Goal: Task Accomplishment & Management: Use online tool/utility

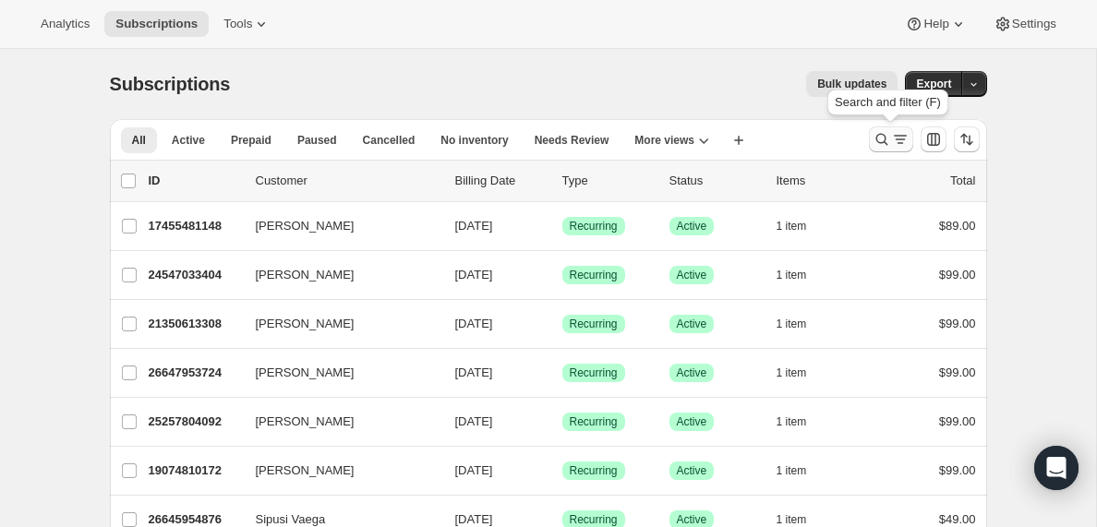
click at [895, 140] on icon "Search and filter results" at bounding box center [900, 139] width 18 height 18
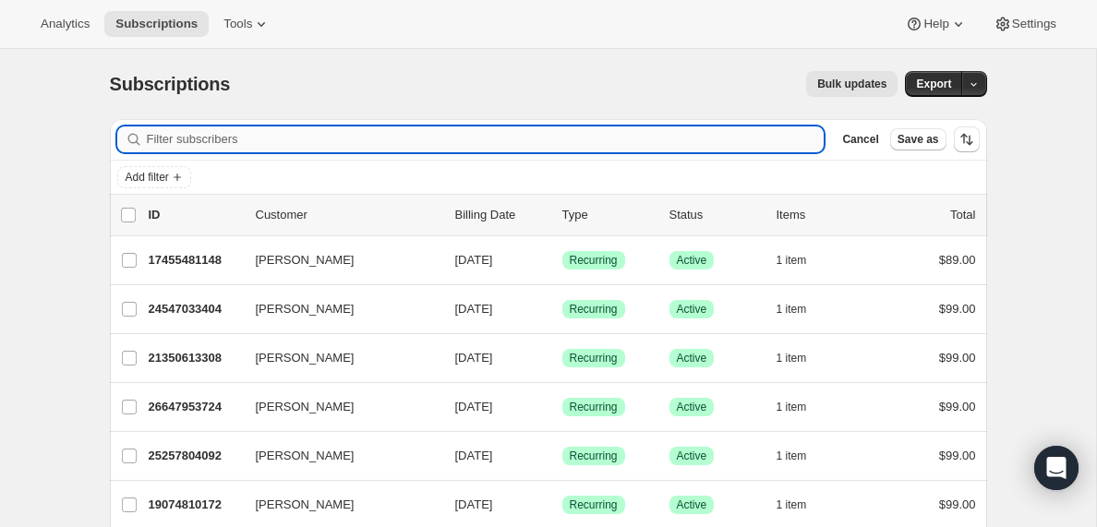
click at [328, 133] on input "Filter subscribers" at bounding box center [486, 140] width 678 height 26
paste input "[EMAIL_ADDRESS][DOMAIN_NAME]"
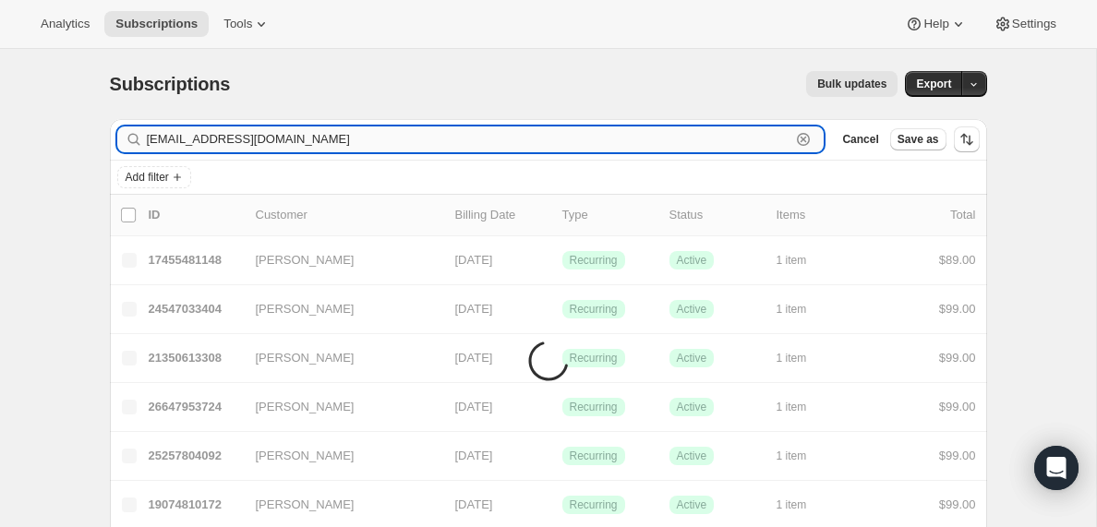
type input "[EMAIL_ADDRESS][DOMAIN_NAME]"
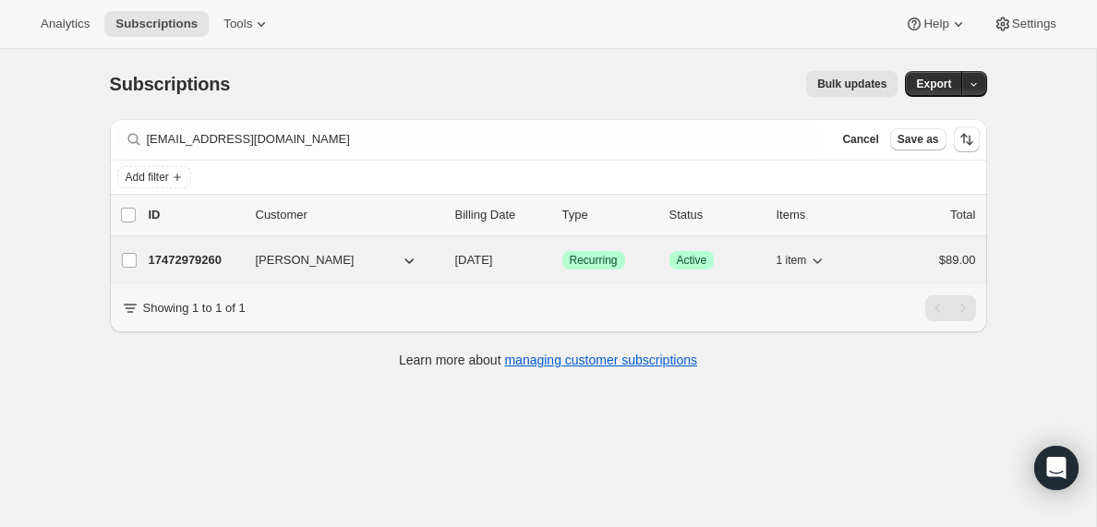
click at [191, 260] on p "17472979260" at bounding box center [195, 260] width 92 height 18
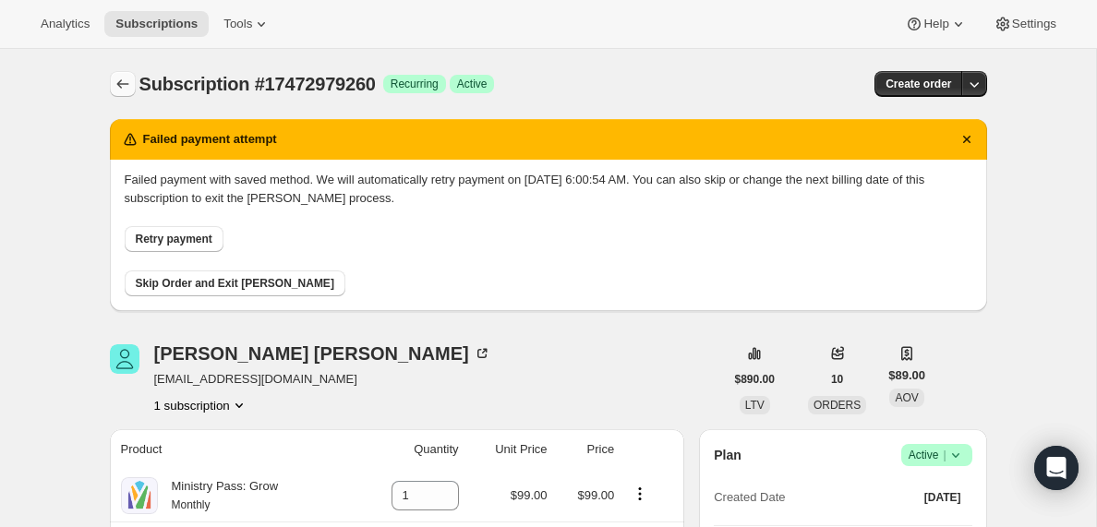
click at [121, 83] on icon "Subscriptions" at bounding box center [123, 84] width 18 height 18
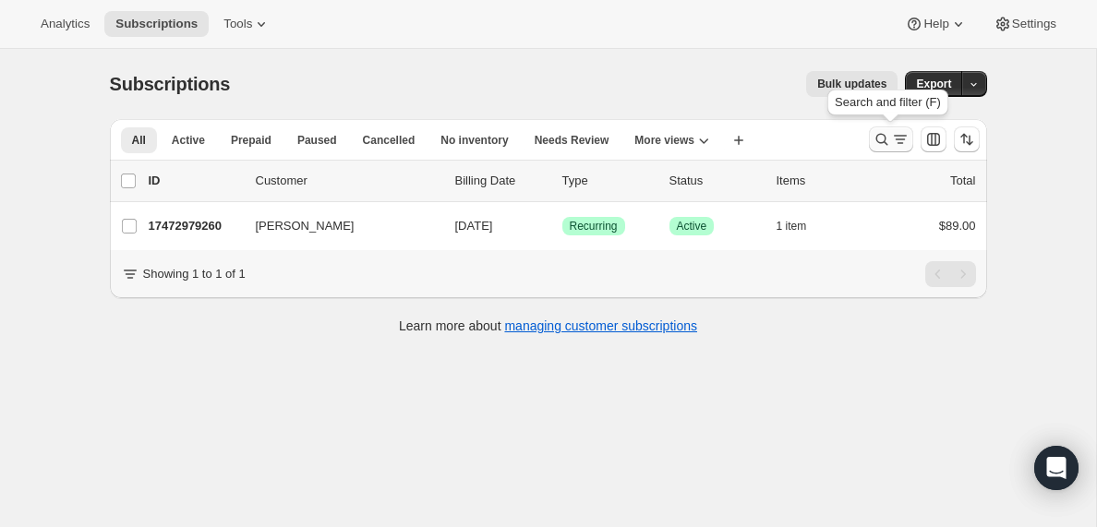
click at [895, 138] on icon "Search and filter results" at bounding box center [900, 139] width 18 height 18
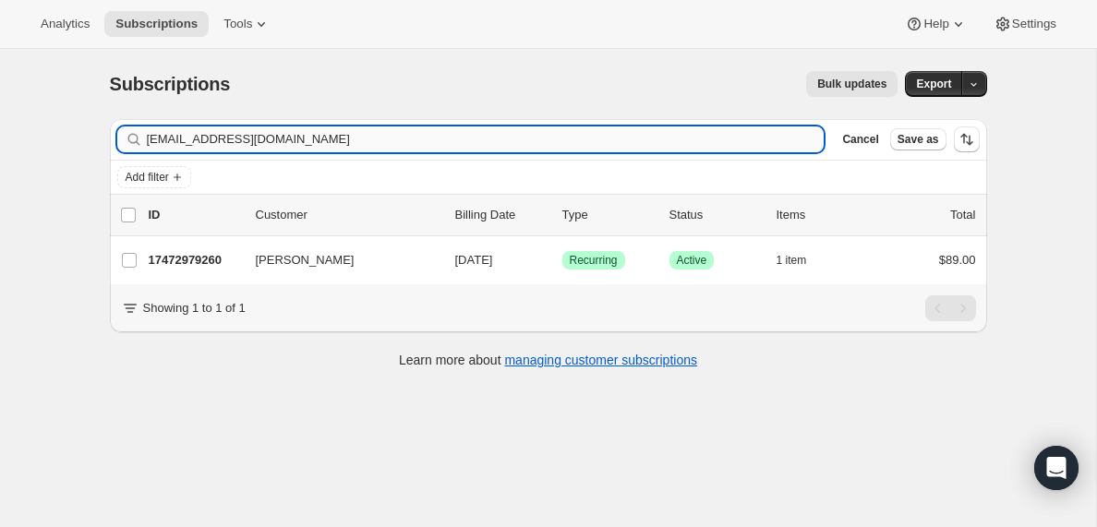
click at [338, 138] on input "[EMAIL_ADDRESS][DOMAIN_NAME]" at bounding box center [486, 140] width 678 height 26
type input "[PERSON_NAME][EMAIL_ADDRESS][PERSON_NAME][DOMAIN_NAME]"
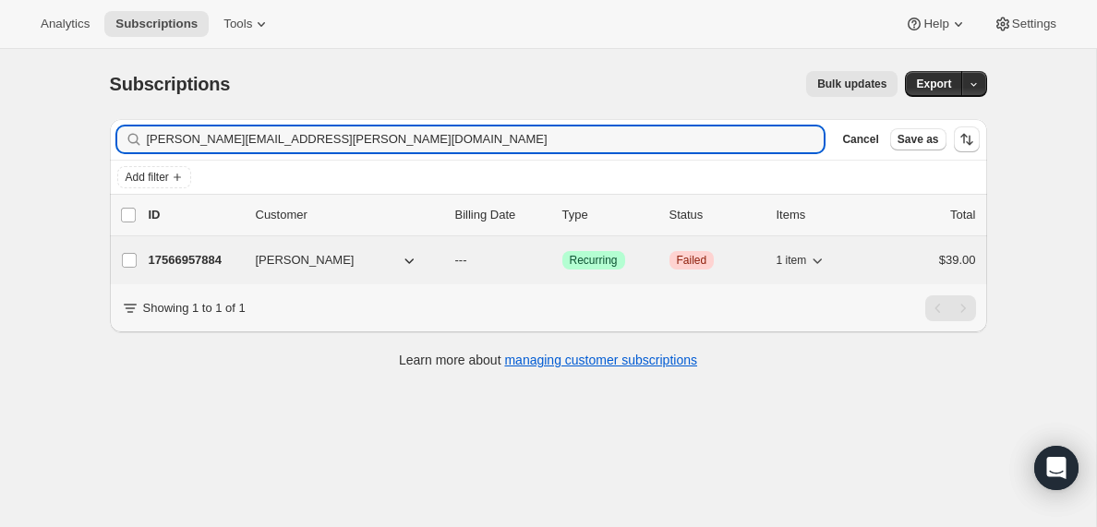
click at [174, 260] on p "17566957884" at bounding box center [195, 260] width 92 height 18
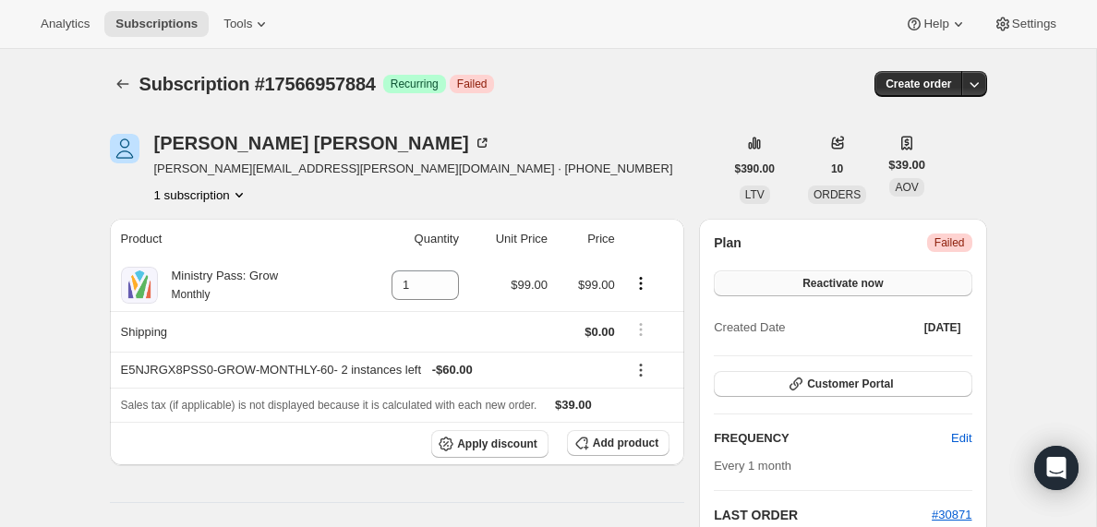
click at [837, 287] on span "Reactivate now" at bounding box center [843, 283] width 80 height 15
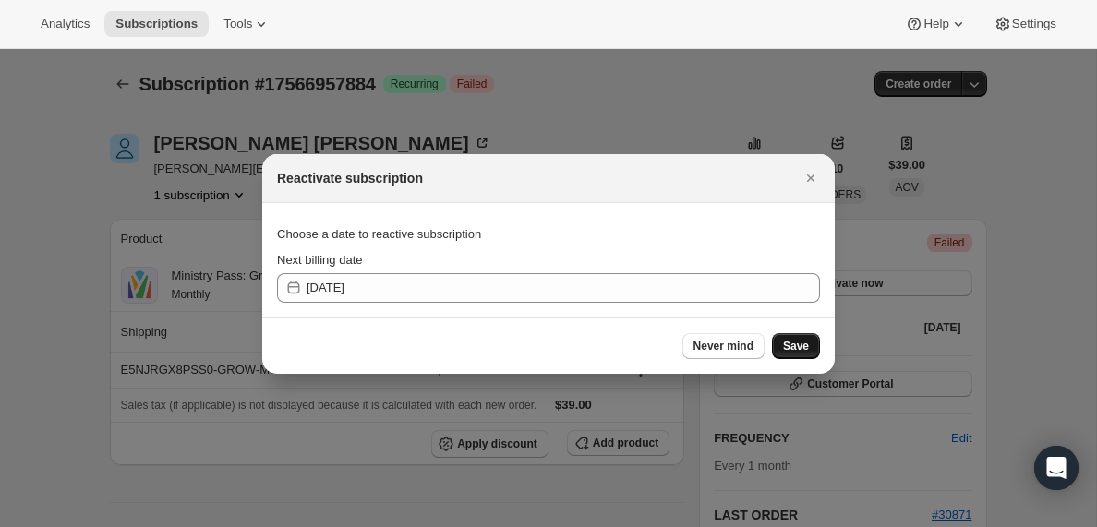
click at [793, 346] on span "Save" at bounding box center [796, 346] width 26 height 15
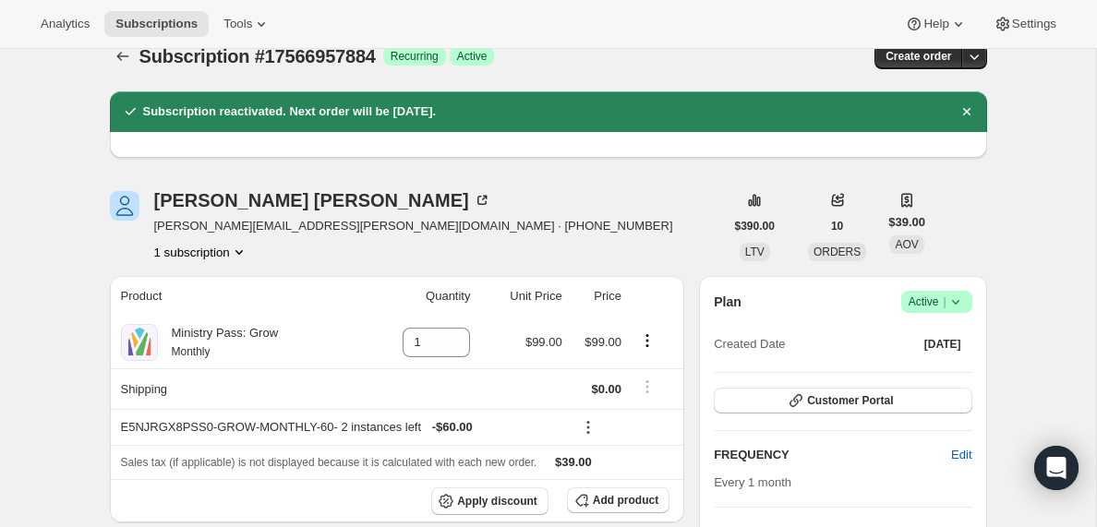
scroll to position [22, 0]
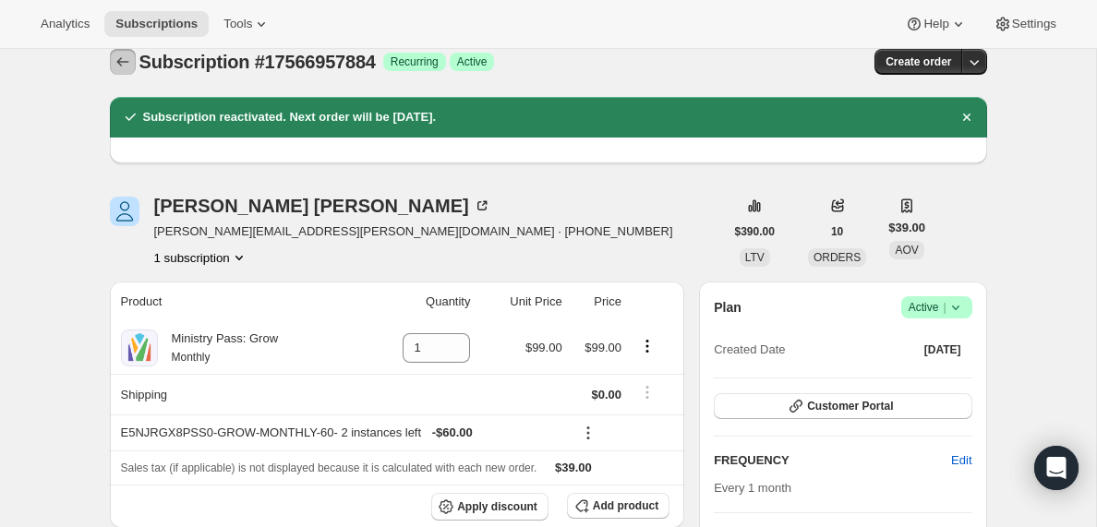
click at [120, 61] on icon "Subscriptions" at bounding box center [123, 62] width 18 height 18
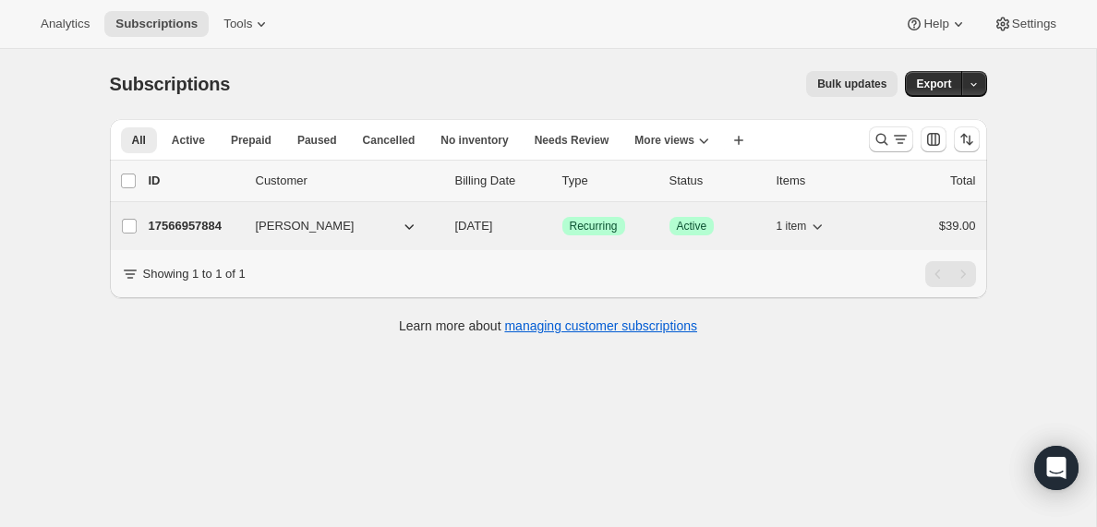
click at [200, 223] on p "17566957884" at bounding box center [195, 226] width 92 height 18
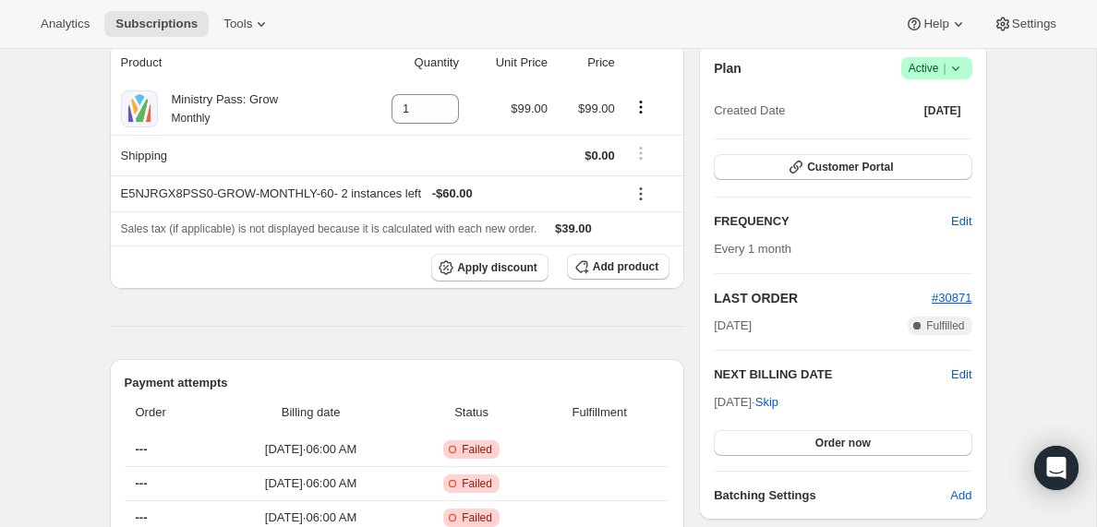
scroll to position [180, 0]
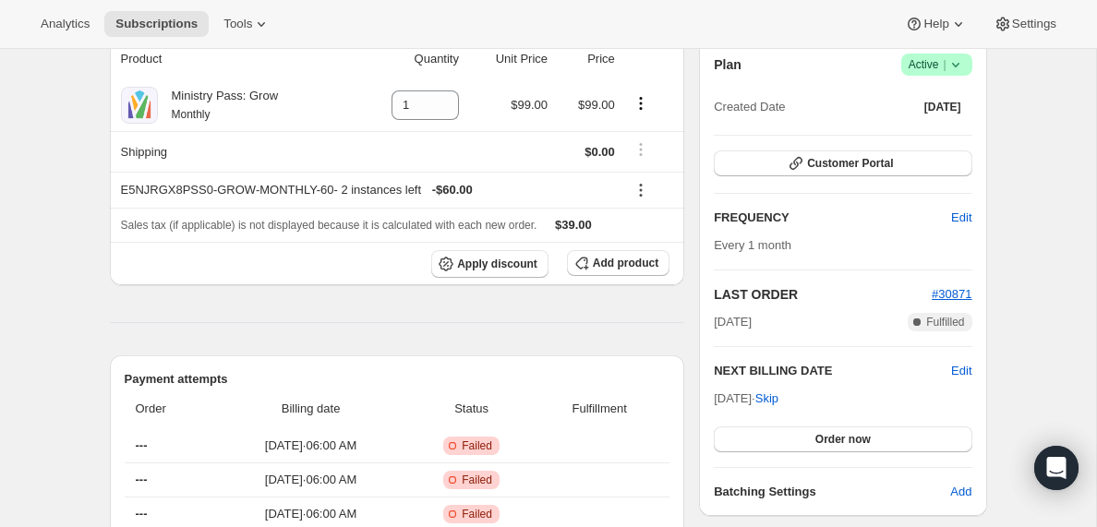
click at [200, 222] on span "Sales tax (if applicable) is not displayed because it is calculated with each n…" at bounding box center [329, 225] width 417 height 13
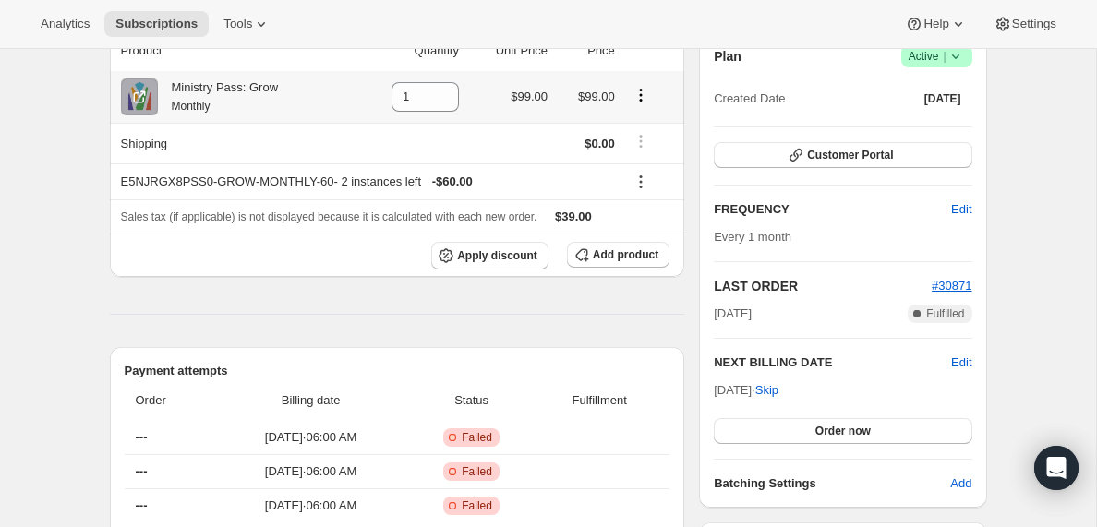
scroll to position [0, 0]
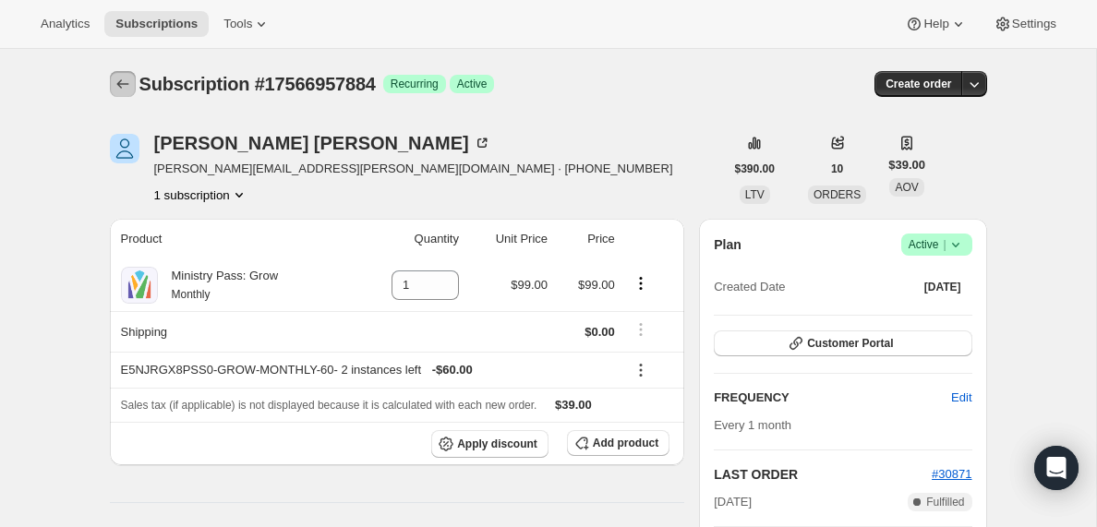
click at [125, 85] on icon "Subscriptions" at bounding box center [123, 84] width 18 height 18
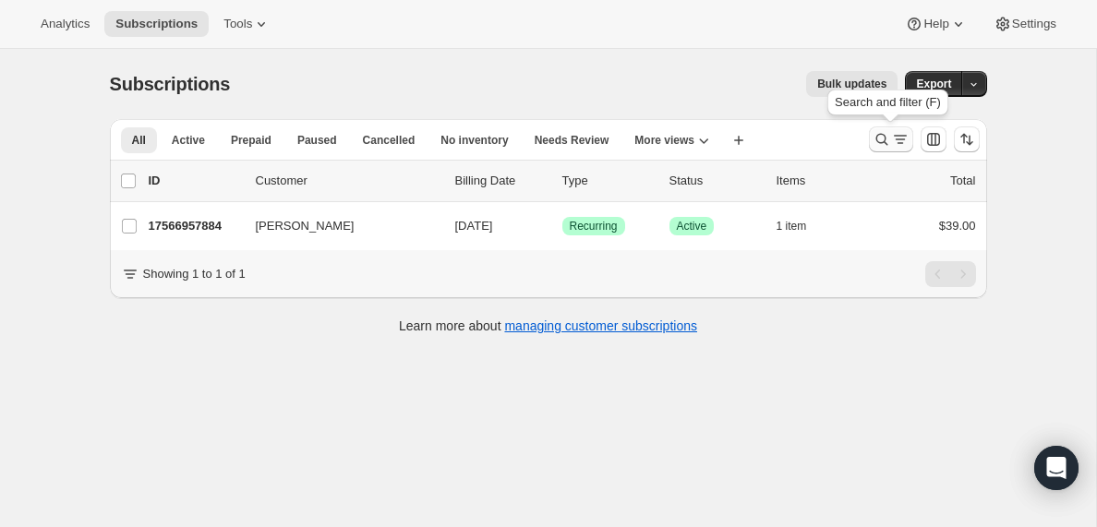
click at [876, 140] on icon "Search and filter results" at bounding box center [882, 139] width 18 height 18
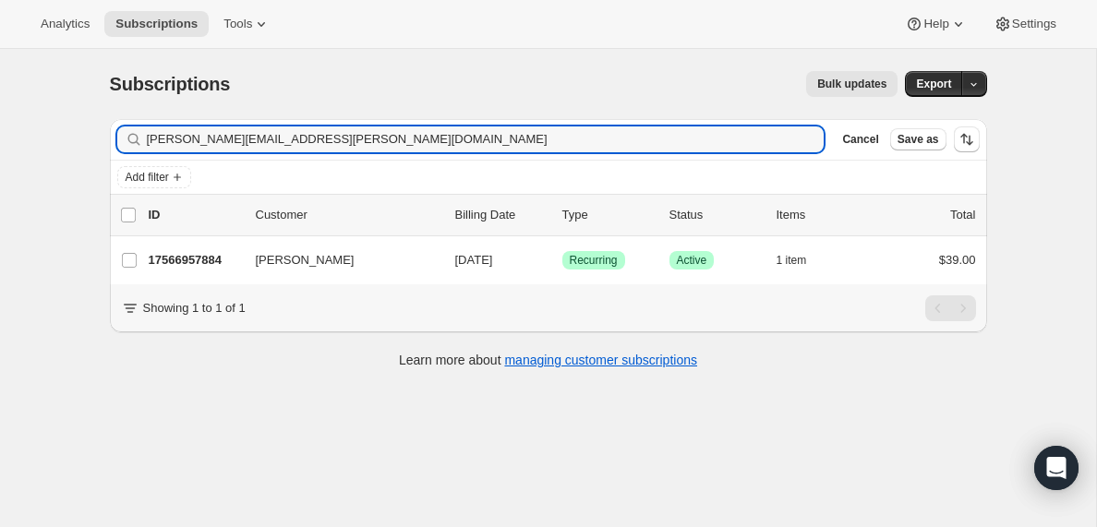
drag, startPoint x: 397, startPoint y: 144, endPoint x: 80, endPoint y: 119, distance: 317.8
click at [80, 119] on div "Subscriptions. This page is ready Subscriptions Bulk updates More actions Bulk …" at bounding box center [548, 312] width 1096 height 527
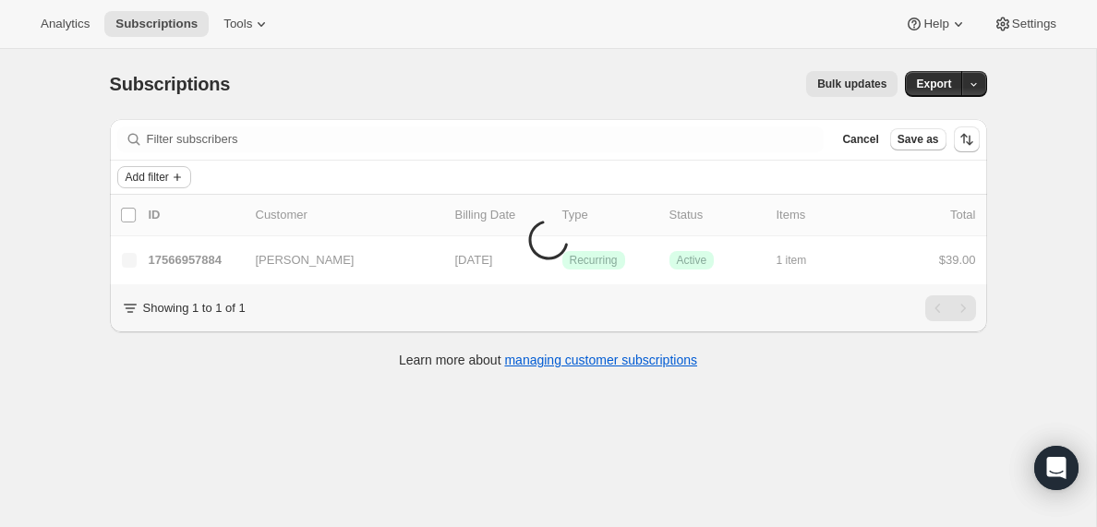
click at [157, 178] on span "Add filter" at bounding box center [147, 177] width 43 height 15
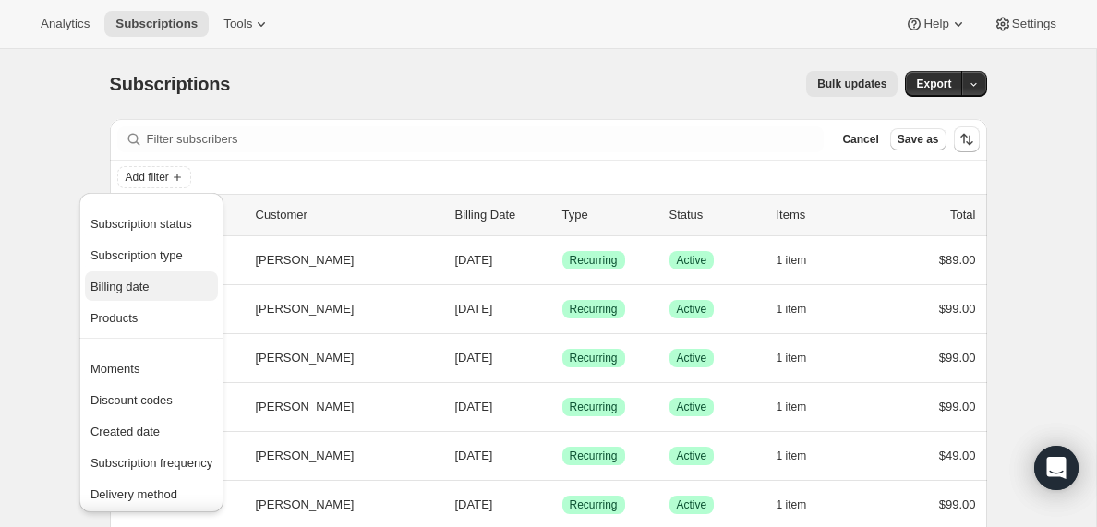
click at [127, 284] on span "Billing date" at bounding box center [120, 287] width 59 height 14
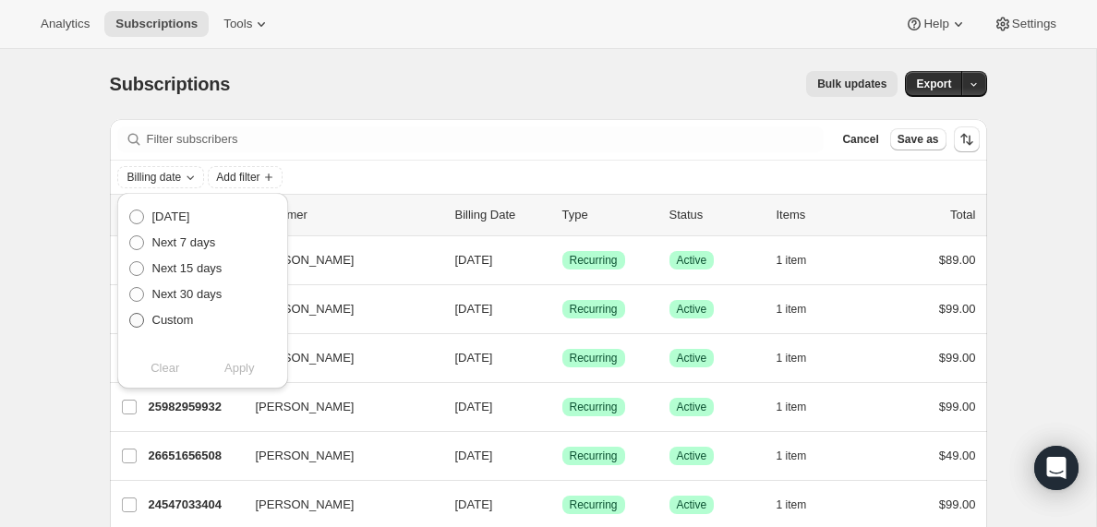
click at [137, 320] on span at bounding box center [136, 320] width 15 height 15
click at [130, 314] on input "Custom" at bounding box center [129, 313] width 1 height 1
radio input "true"
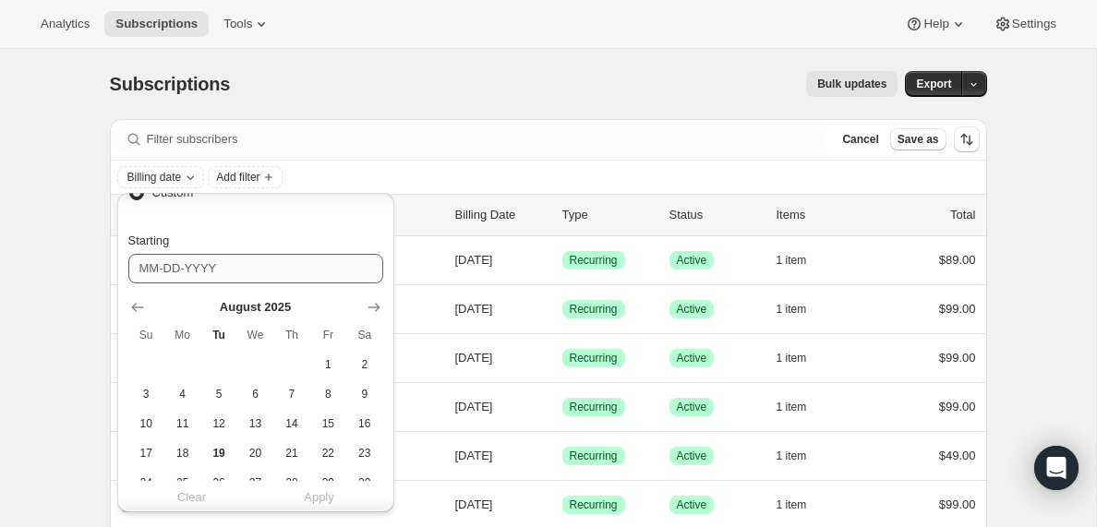
scroll to position [195, 0]
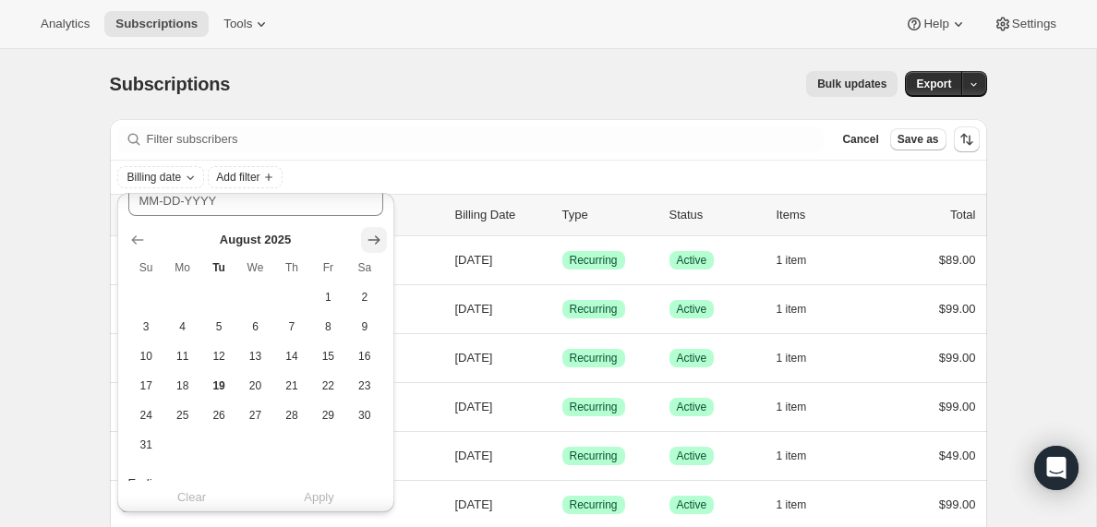
click at [380, 241] on icon "Show next month, September 2025" at bounding box center [374, 240] width 18 height 18
click at [292, 349] on span "18" at bounding box center [291, 356] width 21 height 15
type input "[DATE]"
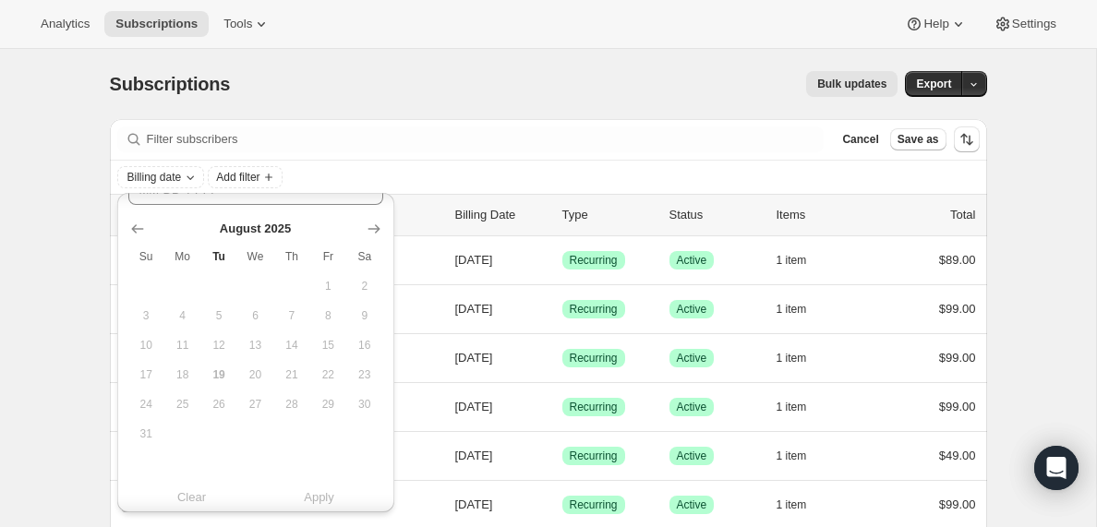
scroll to position [493, 0]
click at [377, 222] on icon "Show next month, September 2025" at bounding box center [374, 222] width 12 height 9
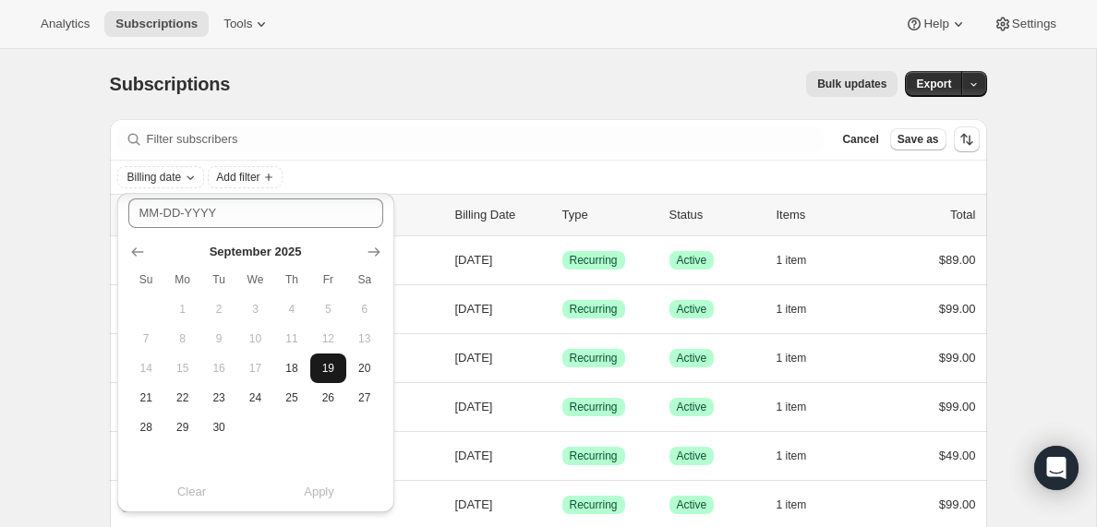
click at [332, 363] on span "19" at bounding box center [328, 368] width 21 height 15
type input "[DATE]"
click at [320, 491] on span "Apply" at bounding box center [319, 492] width 30 height 18
click at [346, 177] on span "Add filter" at bounding box center [324, 177] width 43 height 15
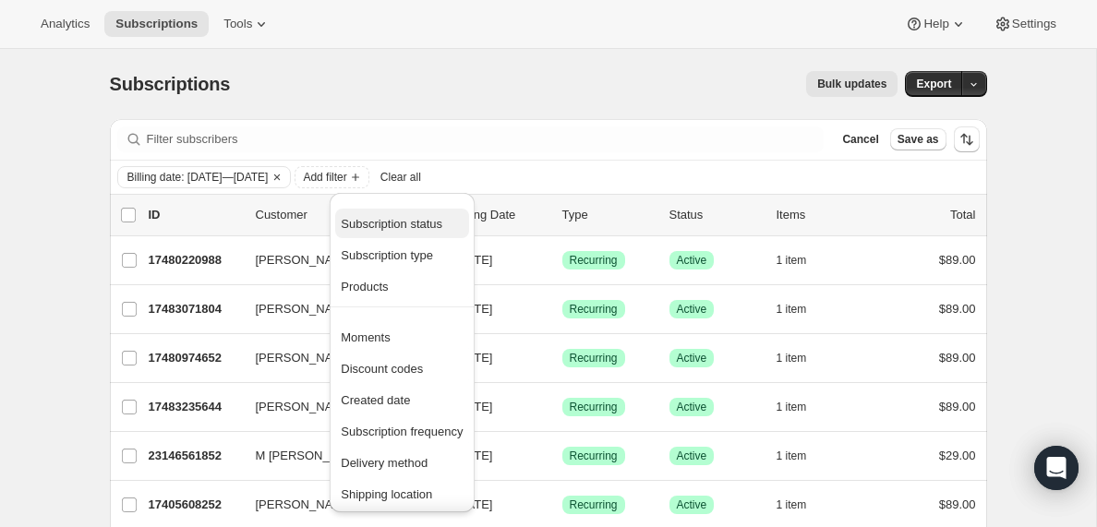
click at [374, 224] on span "Subscription status" at bounding box center [392, 224] width 102 height 14
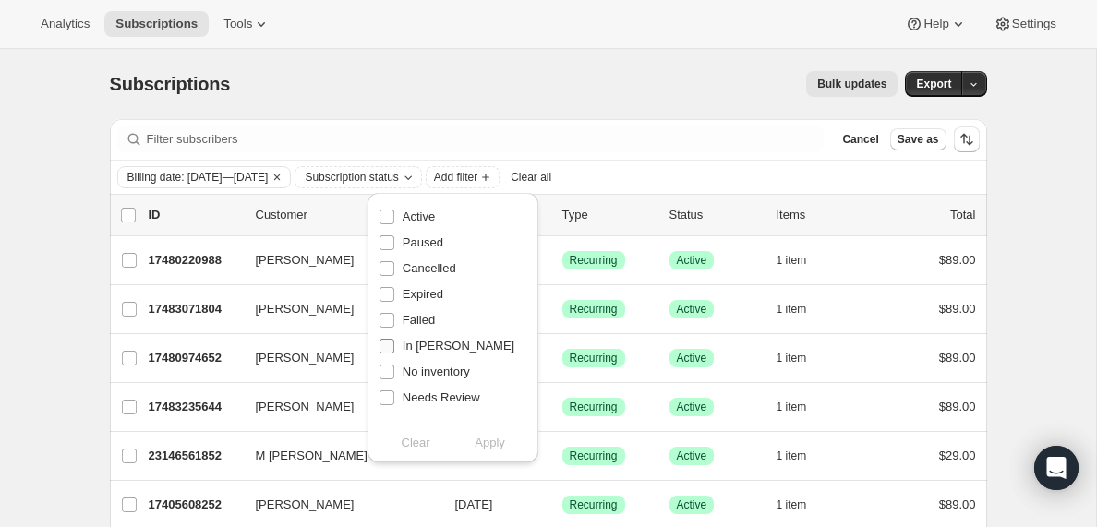
click at [388, 346] on input "In [PERSON_NAME]" at bounding box center [387, 346] width 15 height 15
checkbox input "true"
click at [496, 447] on span "Apply" at bounding box center [490, 443] width 30 height 18
click at [127, 212] on input "0 selected" at bounding box center [128, 215] width 15 height 15
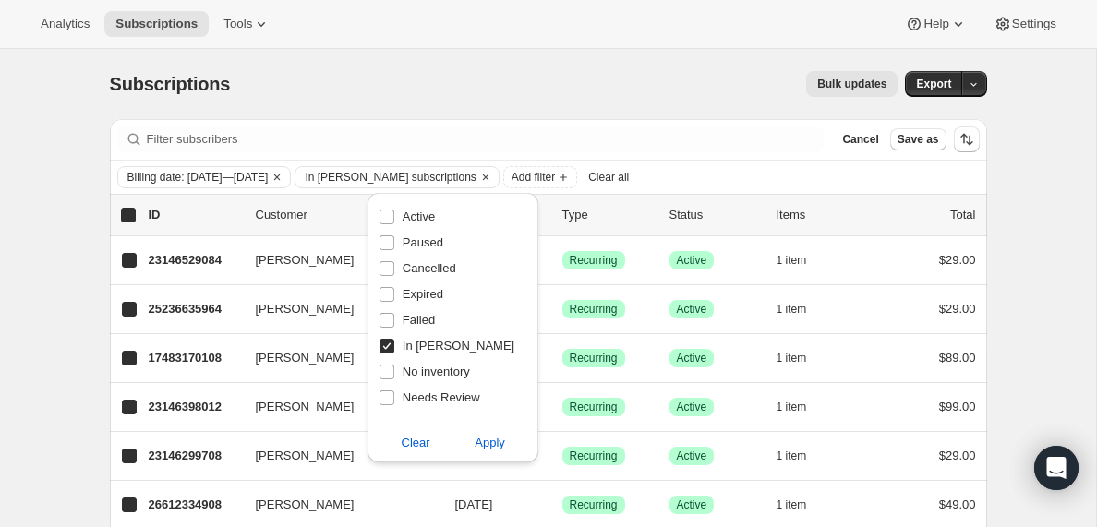
checkbox input "true"
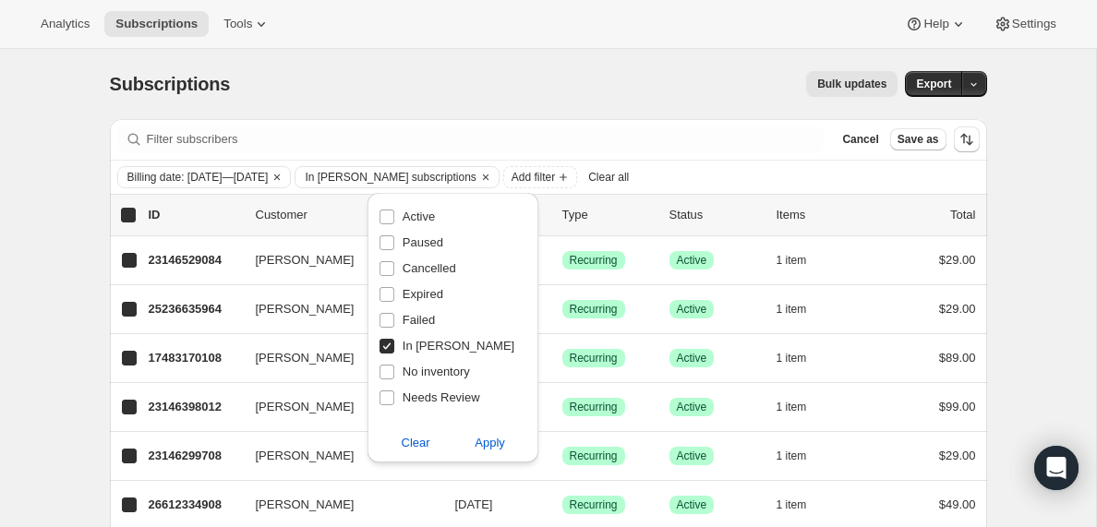
checkbox input "true"
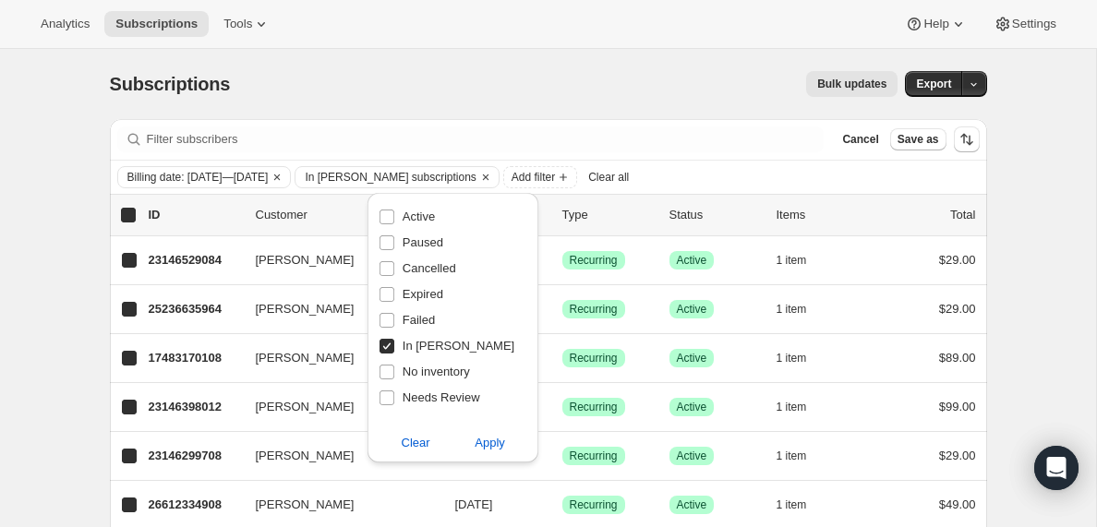
checkbox input "true"
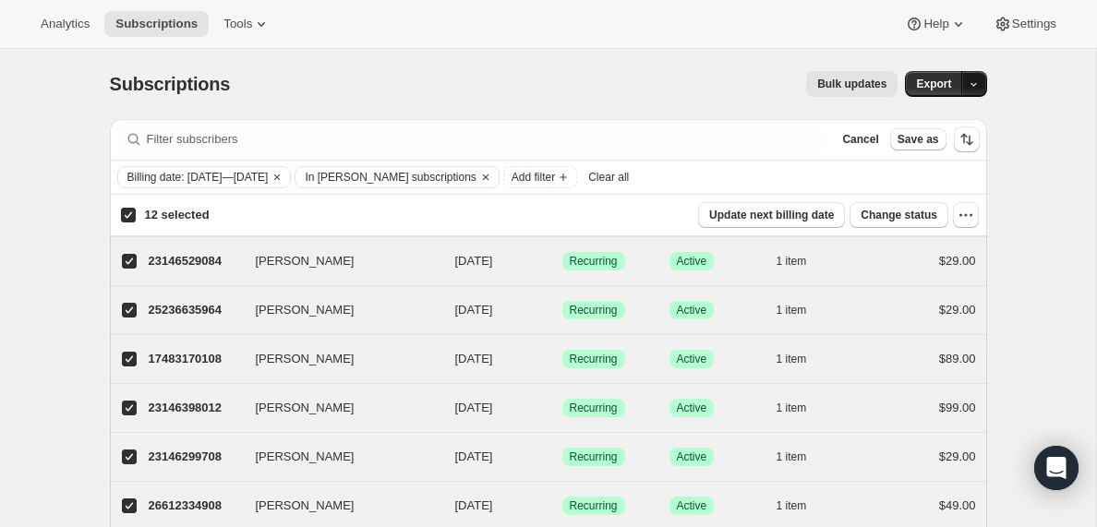
click at [980, 84] on button "button" at bounding box center [974, 84] width 26 height 26
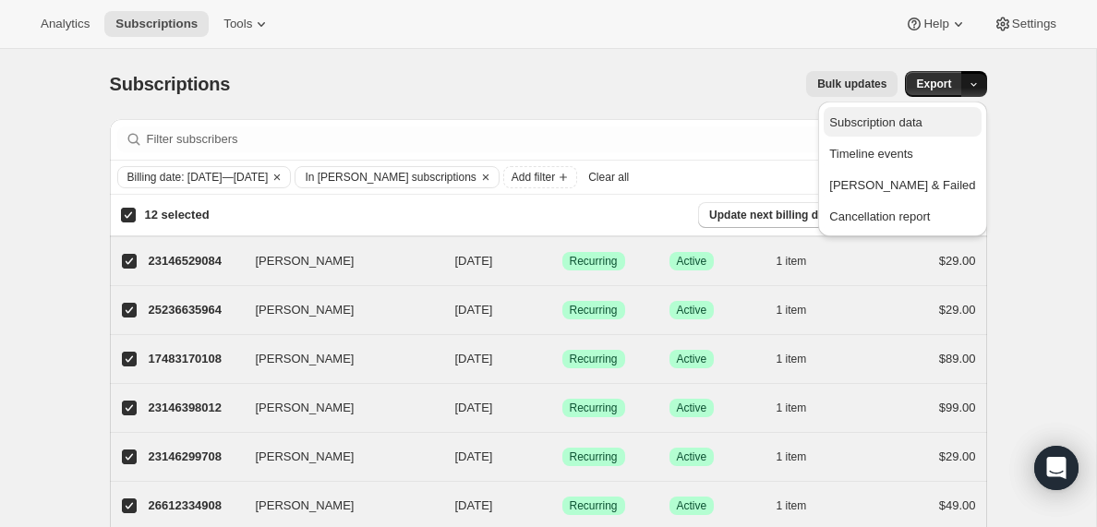
click at [922, 121] on span "Subscription data" at bounding box center [875, 122] width 92 height 14
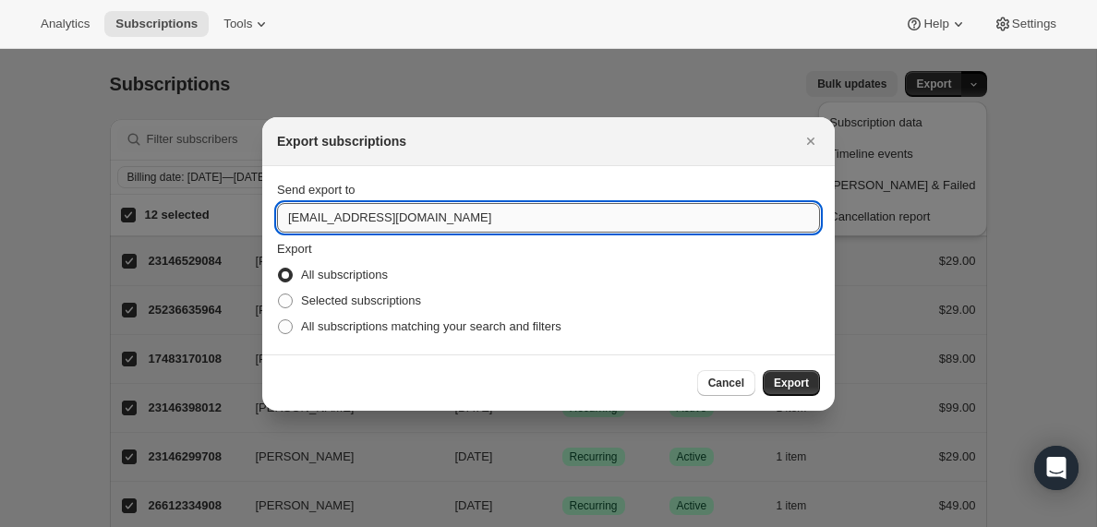
click at [332, 218] on input "[EMAIL_ADDRESS][DOMAIN_NAME]" at bounding box center [548, 218] width 543 height 30
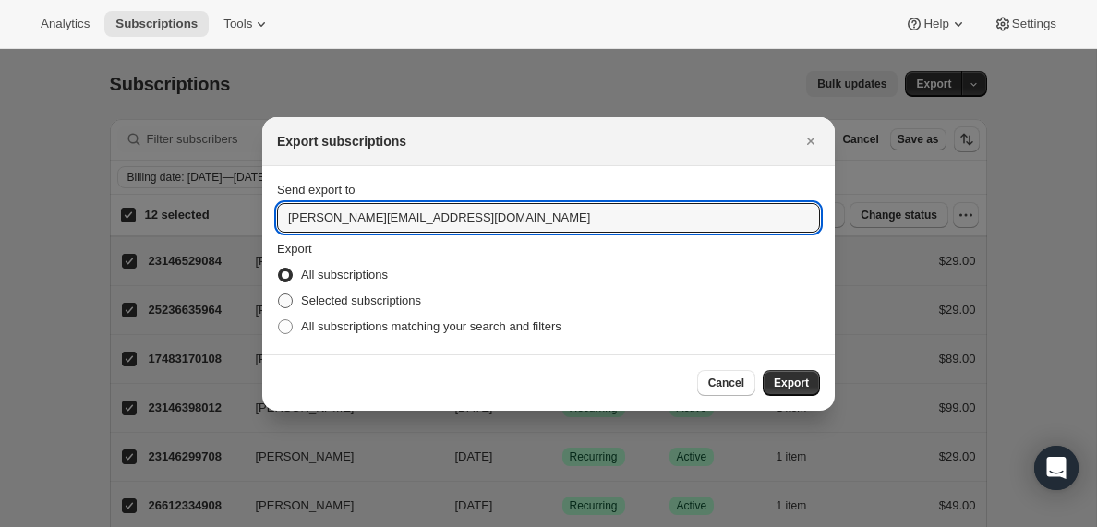
type input "[PERSON_NAME][EMAIL_ADDRESS][DOMAIN_NAME]"
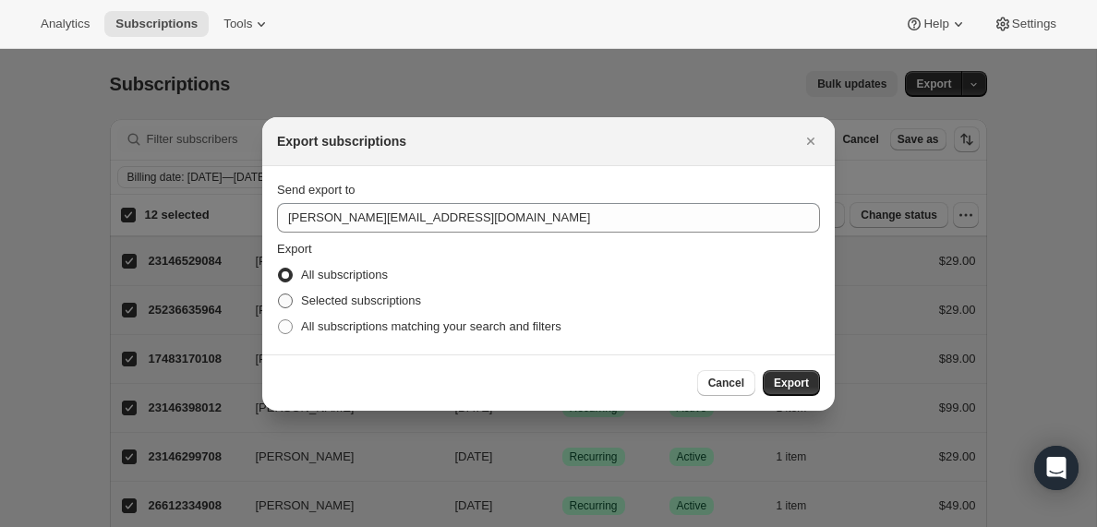
click at [287, 299] on span ":rnm:" at bounding box center [285, 301] width 15 height 15
click at [279, 295] on input "Selected subscriptions" at bounding box center [278, 294] width 1 height 1
radio input "true"
click at [802, 383] on span "Export" at bounding box center [791, 383] width 35 height 15
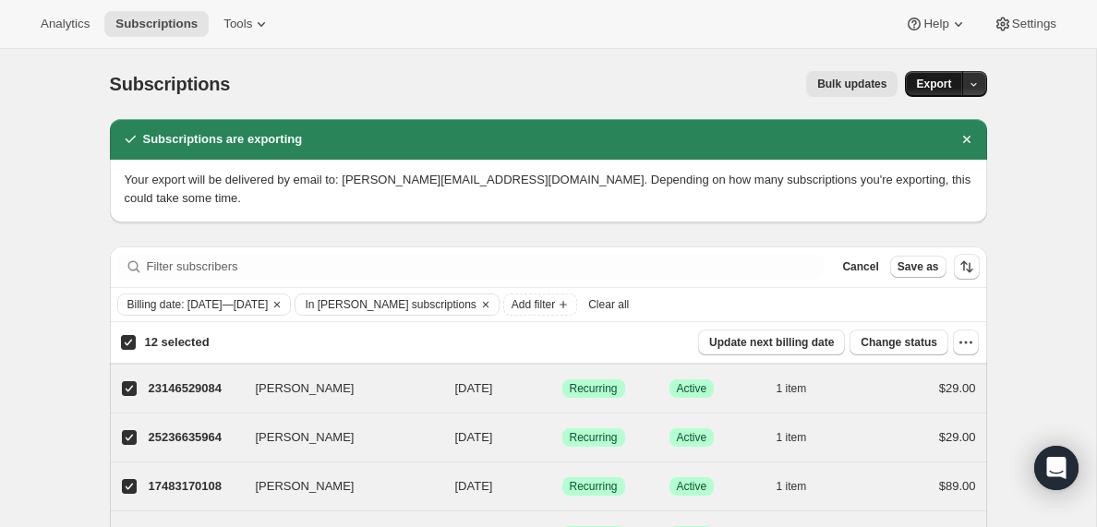
click at [928, 83] on span "Export" at bounding box center [933, 84] width 35 height 15
